Goal: Navigation & Orientation: Find specific page/section

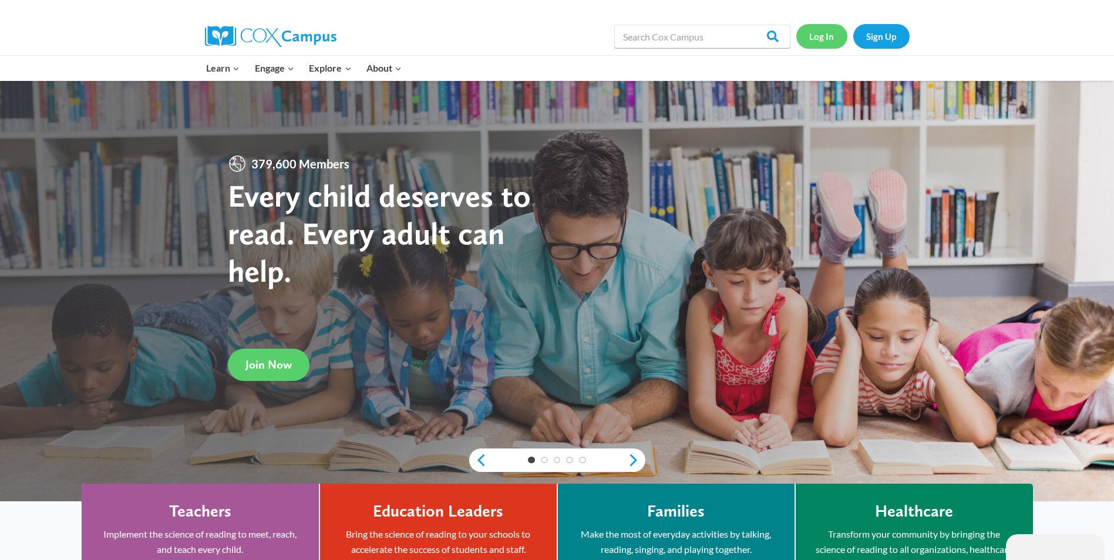
click at [820, 38] on link "Log In" at bounding box center [821, 36] width 51 height 24
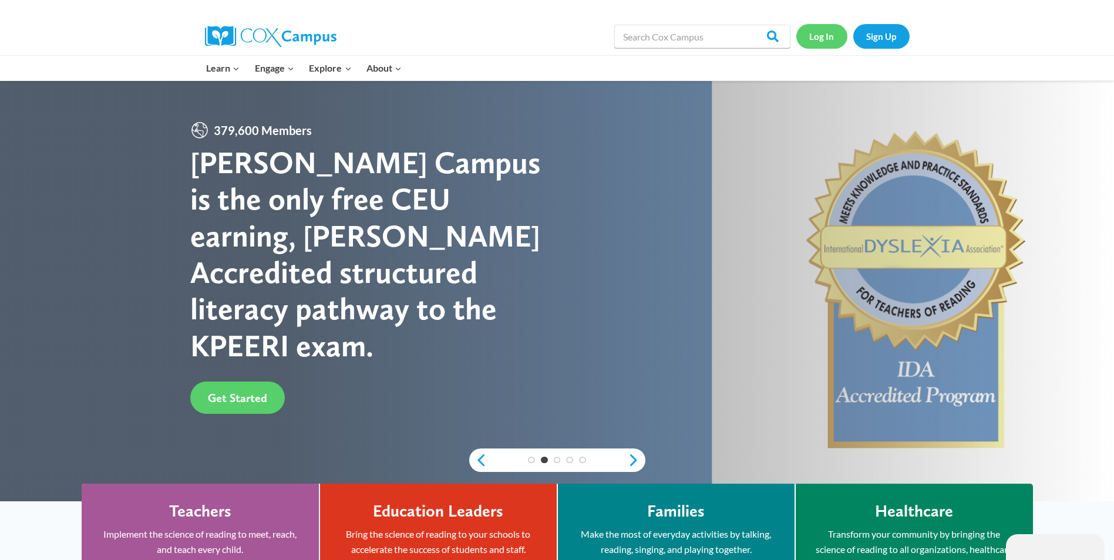
click at [824, 35] on link "Log In" at bounding box center [821, 36] width 51 height 24
